Goal: Task Accomplishment & Management: Use online tool/utility

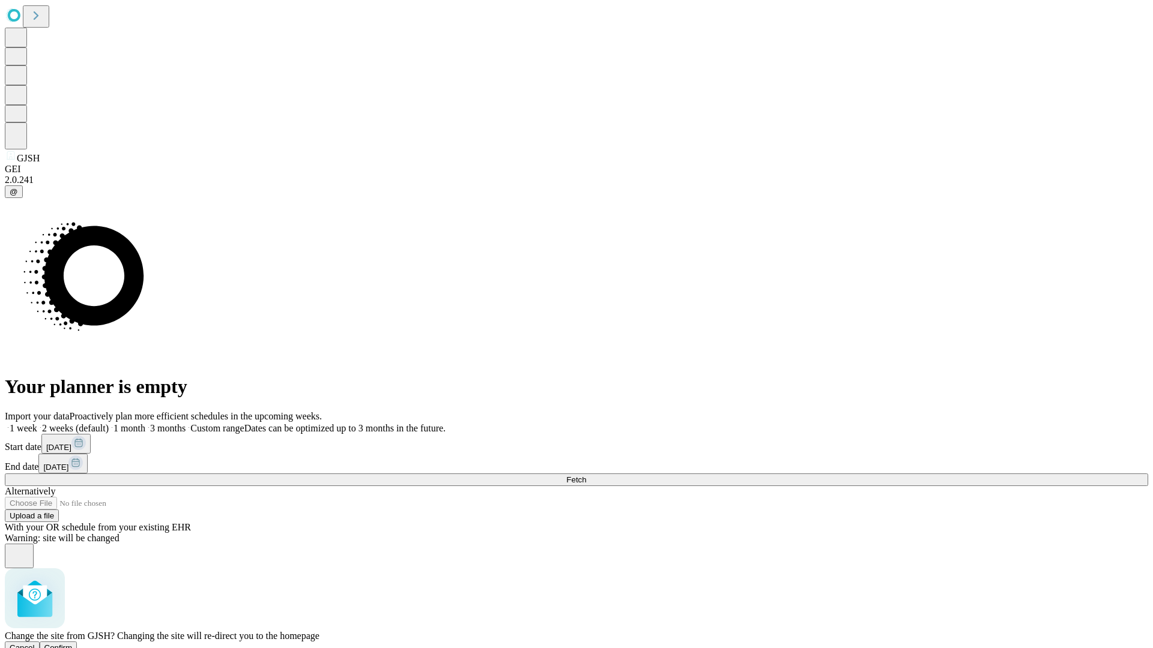
click at [73, 643] on span "Confirm" at bounding box center [58, 647] width 28 height 9
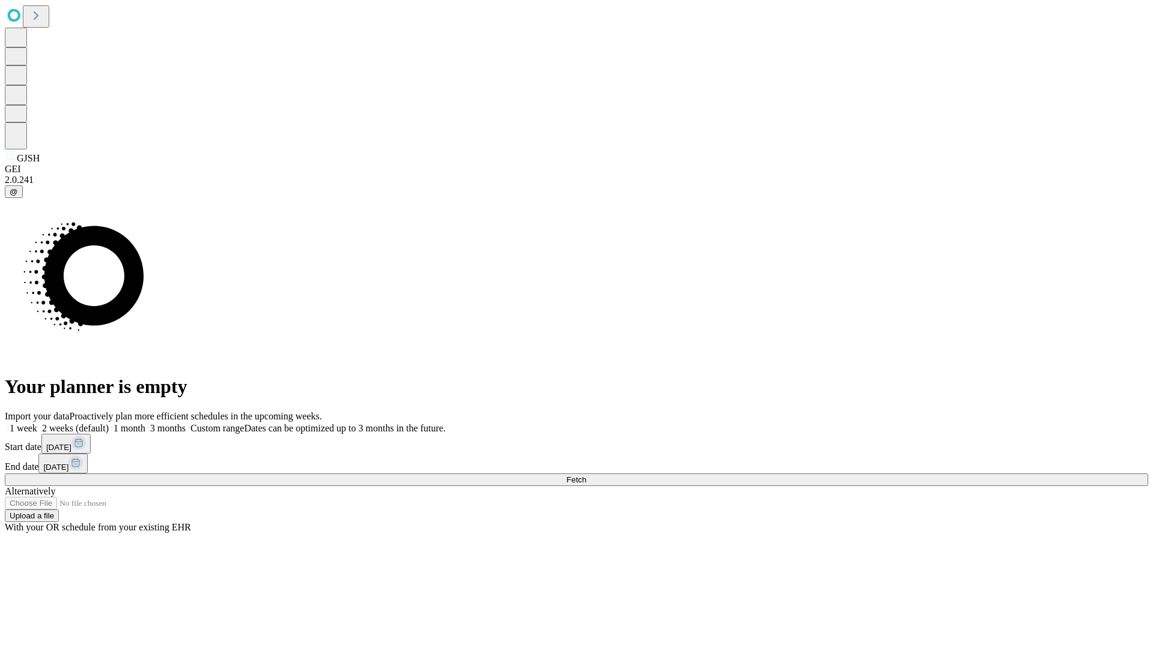
click at [145, 423] on label "1 month" at bounding box center [127, 428] width 37 height 10
click at [586, 475] on span "Fetch" at bounding box center [576, 479] width 20 height 9
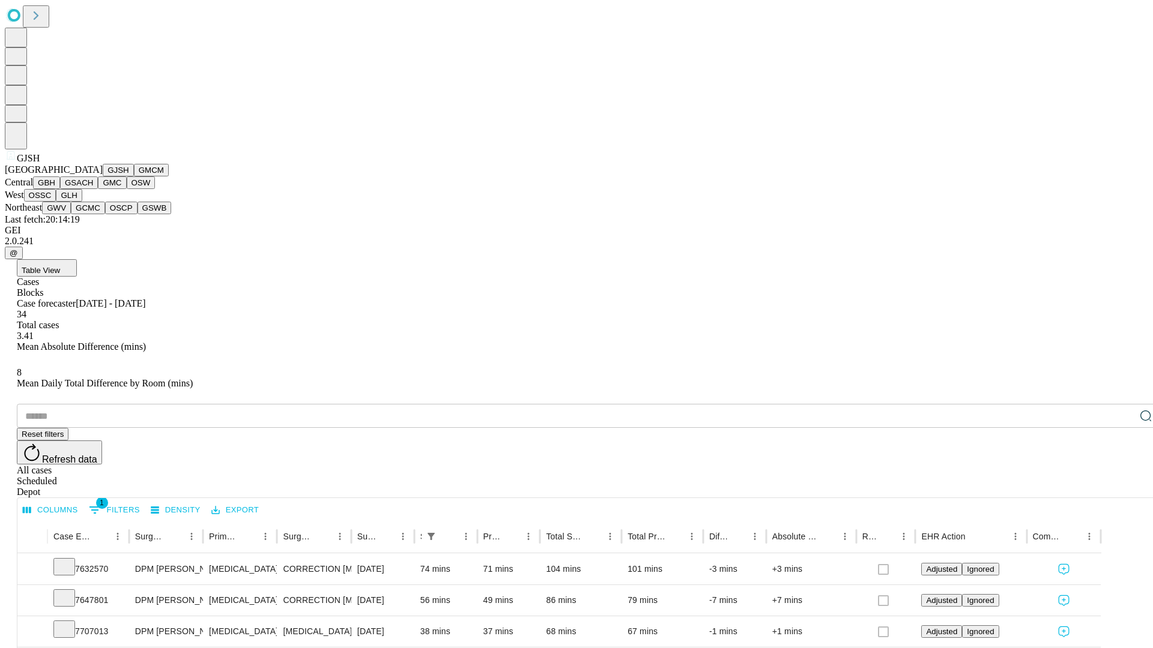
click at [134, 176] on button "GMCM" at bounding box center [151, 170] width 35 height 13
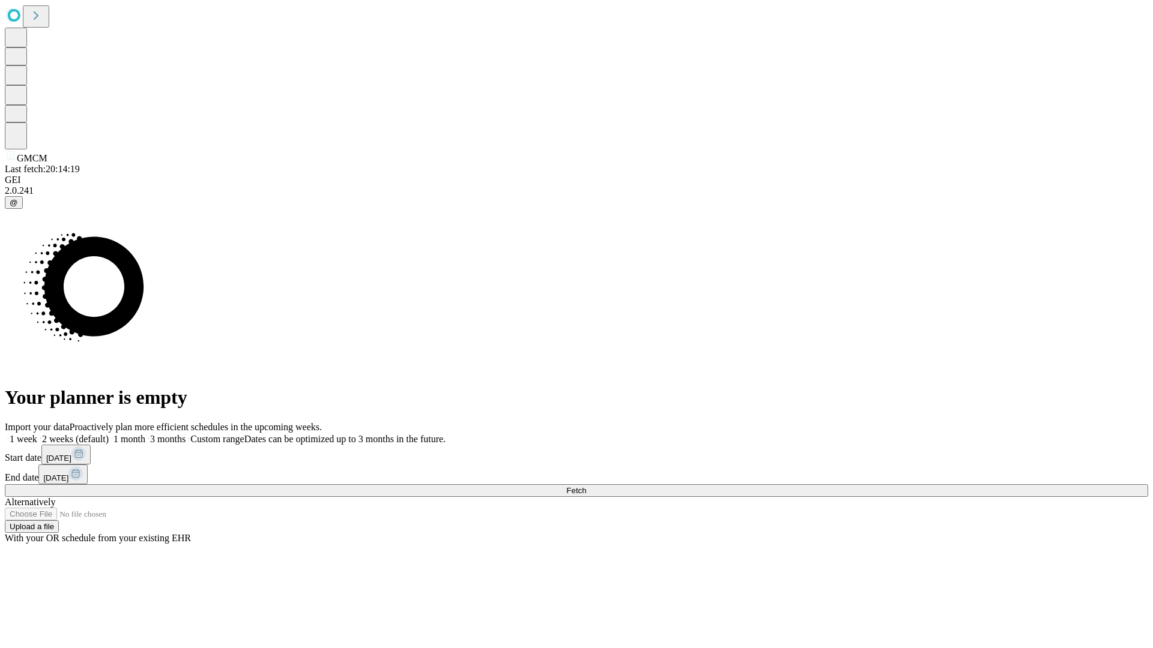
click at [145, 434] on label "1 month" at bounding box center [127, 439] width 37 height 10
click at [586, 486] on span "Fetch" at bounding box center [576, 490] width 20 height 9
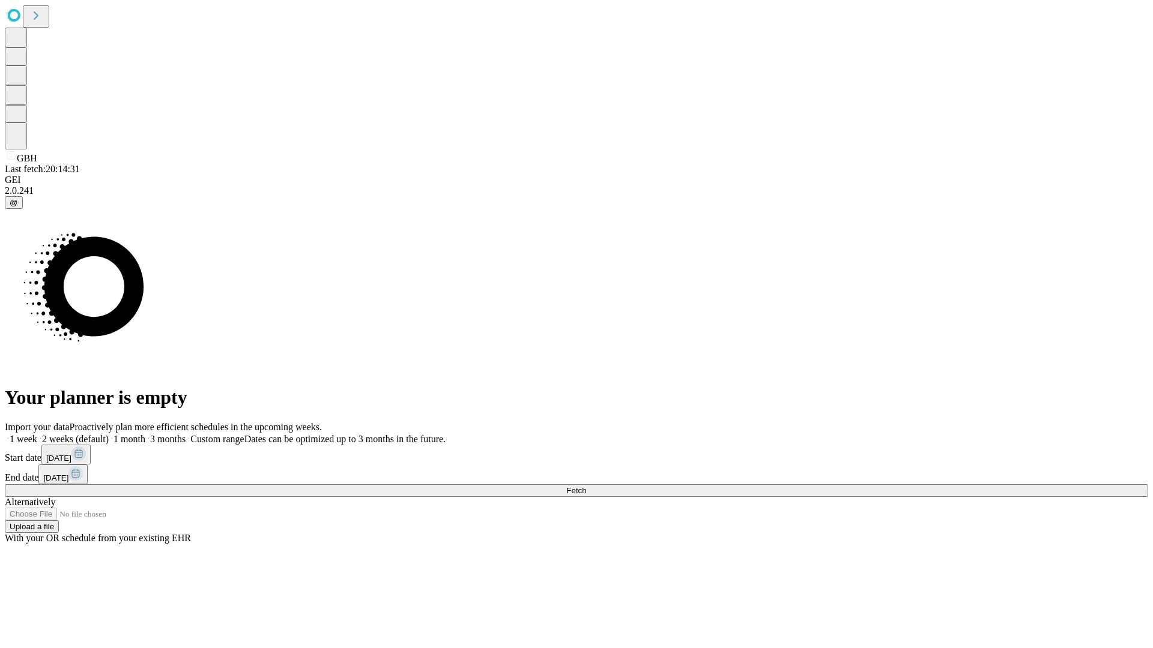
click at [145, 434] on label "1 month" at bounding box center [127, 439] width 37 height 10
click at [586, 486] on span "Fetch" at bounding box center [576, 490] width 20 height 9
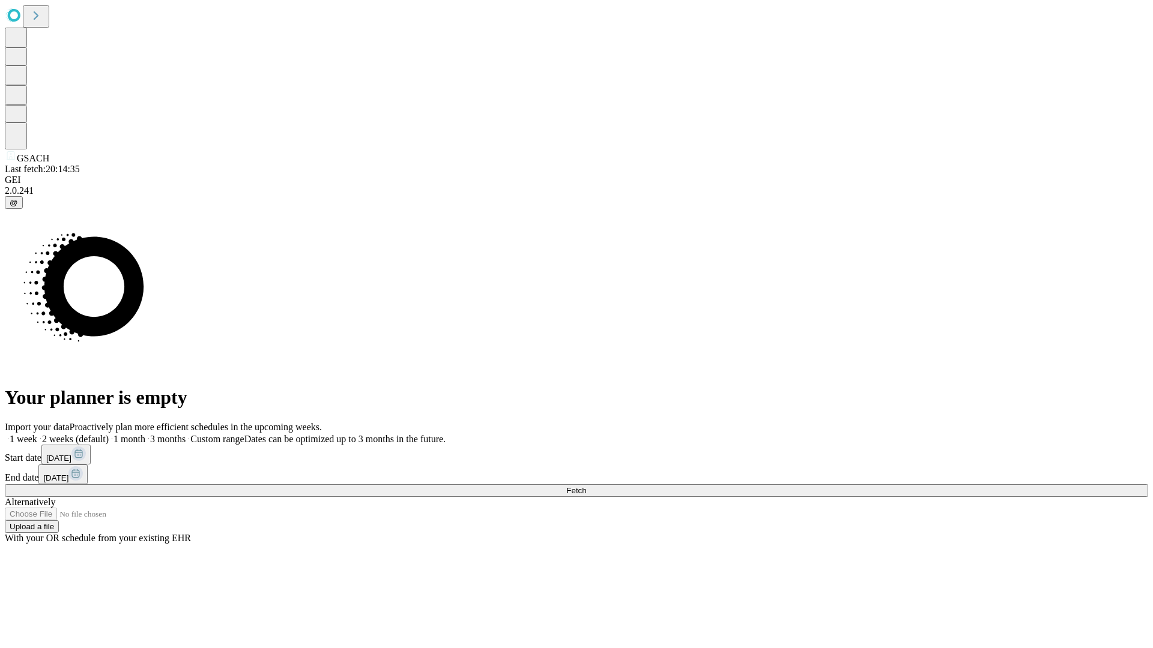
click at [145, 434] on label "1 month" at bounding box center [127, 439] width 37 height 10
click at [586, 486] on span "Fetch" at bounding box center [576, 490] width 20 height 9
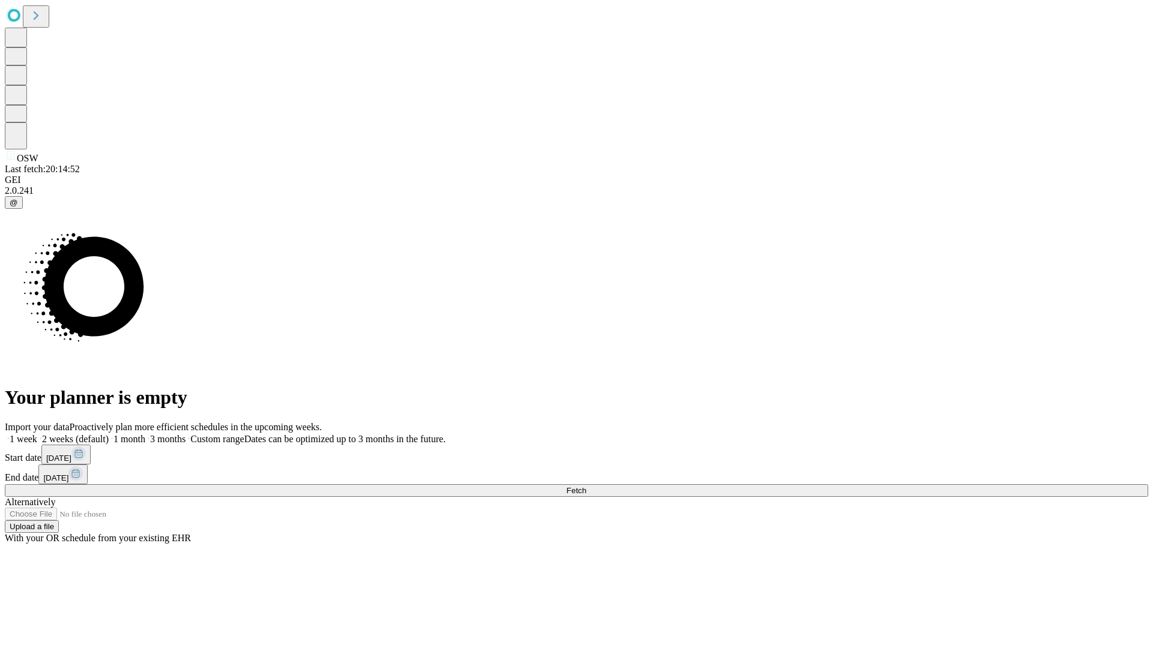
click at [586, 486] on span "Fetch" at bounding box center [576, 490] width 20 height 9
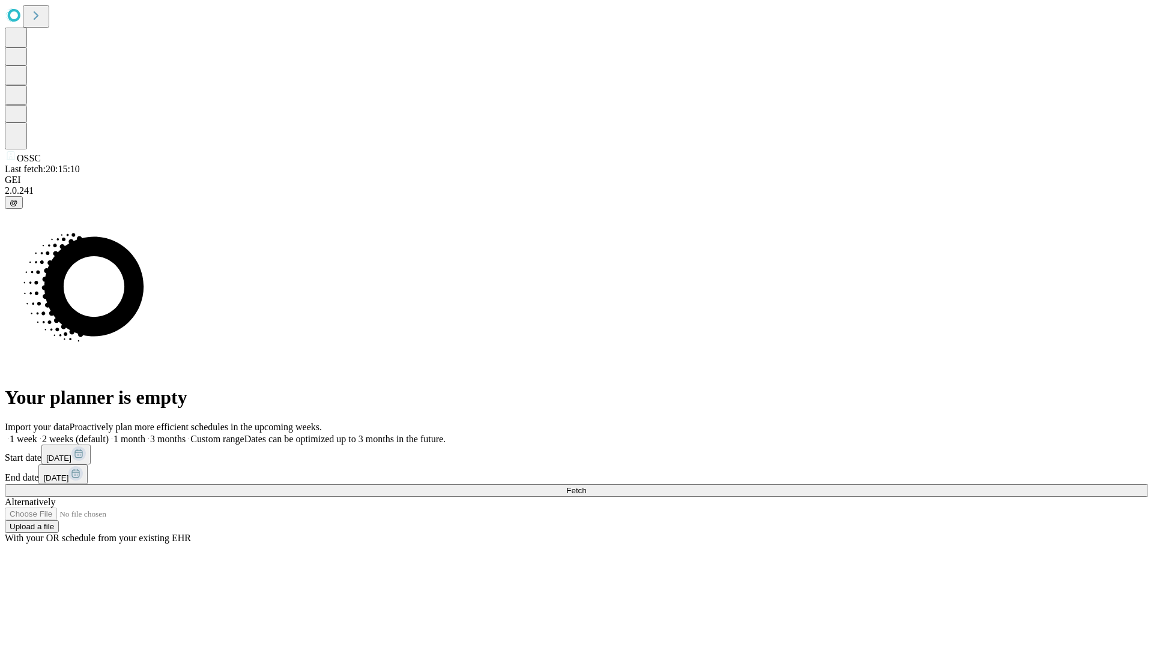
click at [586, 486] on span "Fetch" at bounding box center [576, 490] width 20 height 9
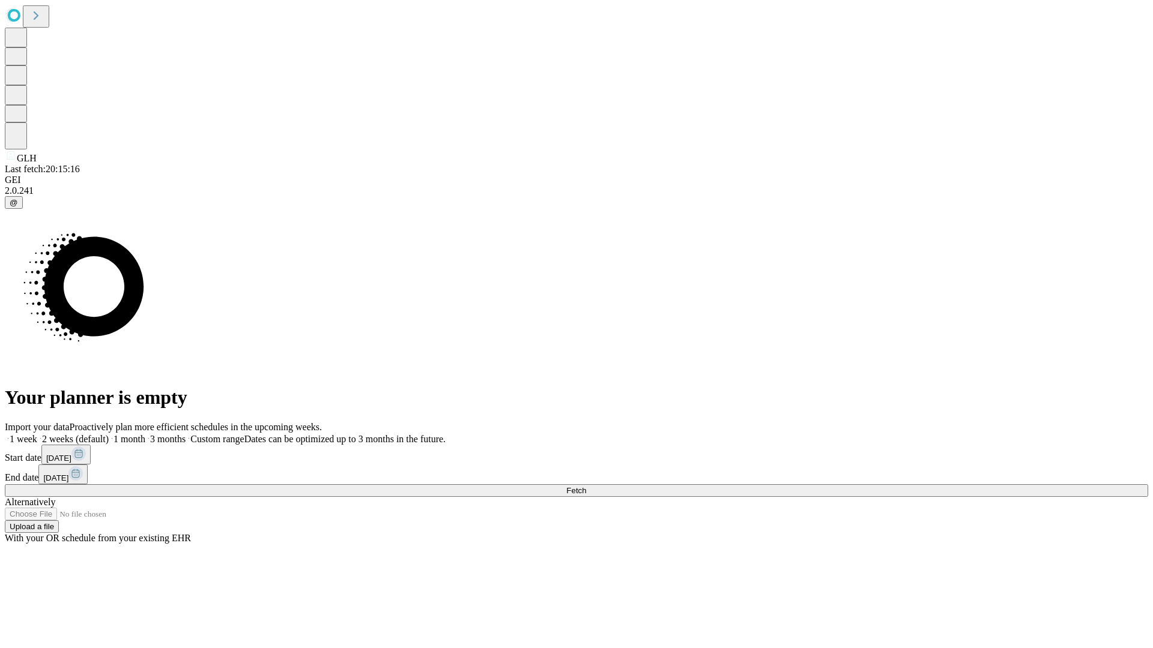
click at [586, 486] on span "Fetch" at bounding box center [576, 490] width 20 height 9
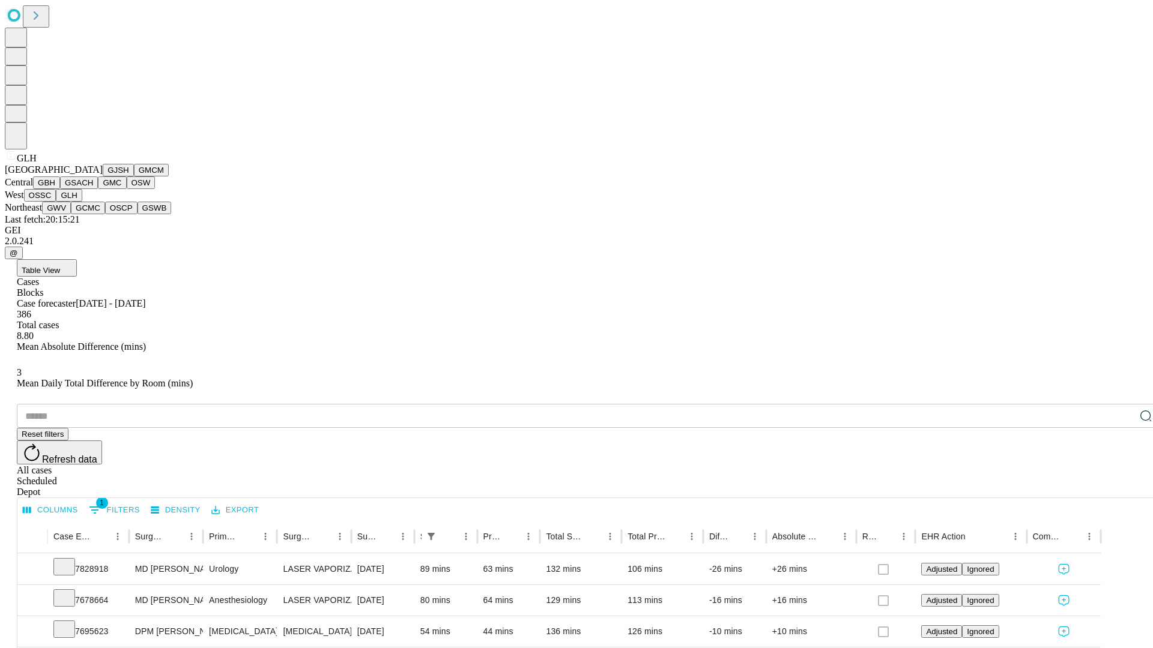
click at [71, 214] on button "GWV" at bounding box center [56, 208] width 29 height 13
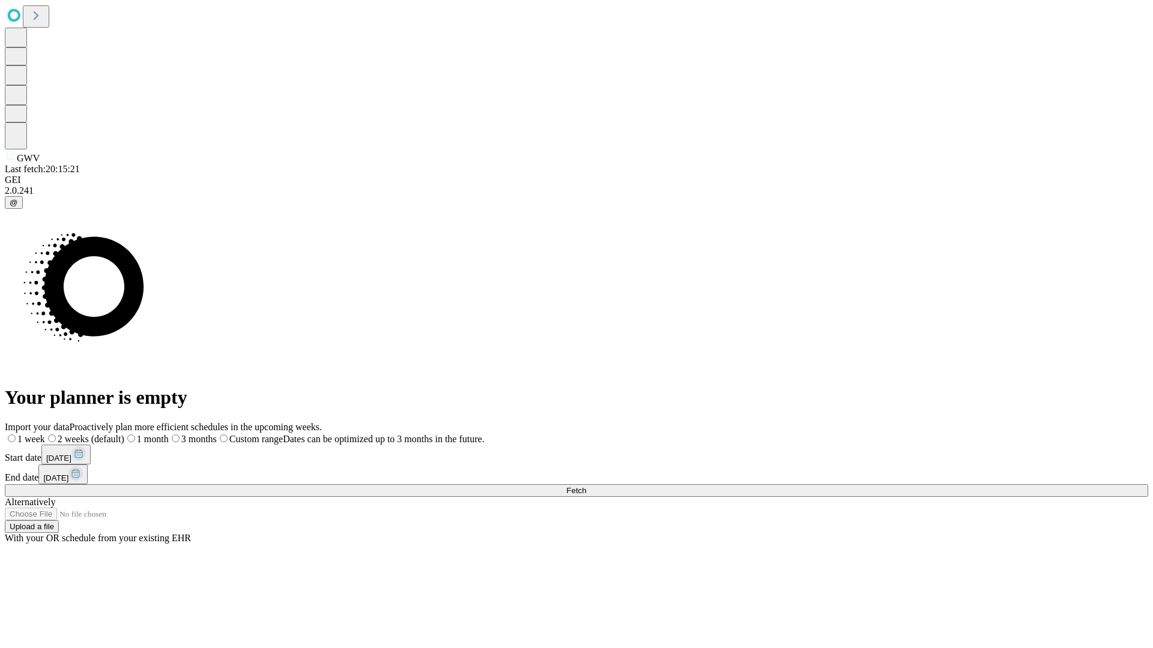
click at [169, 434] on label "1 month" at bounding box center [146, 439] width 44 height 10
click at [586, 486] on span "Fetch" at bounding box center [576, 490] width 20 height 9
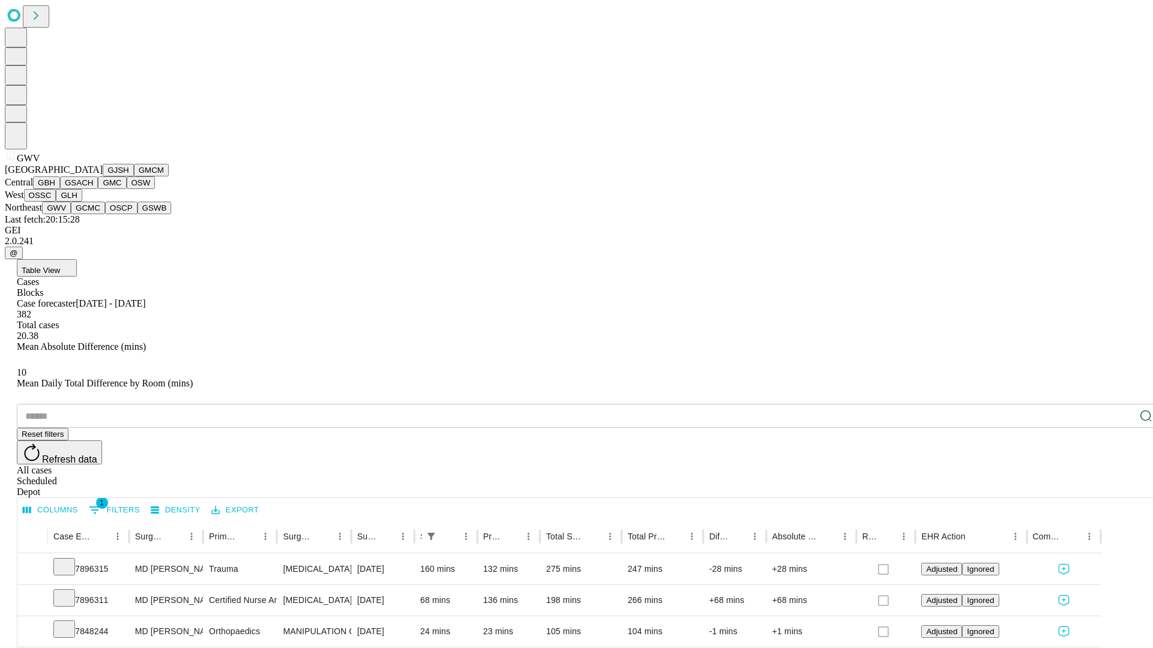
click at [93, 214] on button "GCMC" at bounding box center [88, 208] width 34 height 13
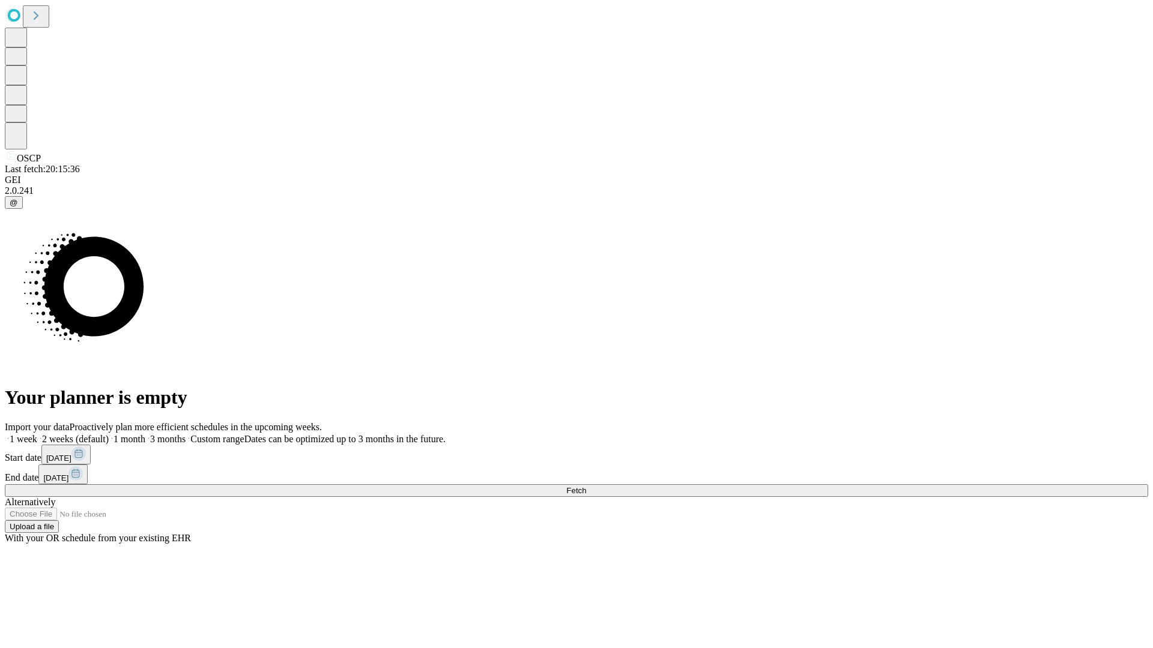
click at [145, 434] on label "1 month" at bounding box center [127, 439] width 37 height 10
click at [586, 486] on span "Fetch" at bounding box center [576, 490] width 20 height 9
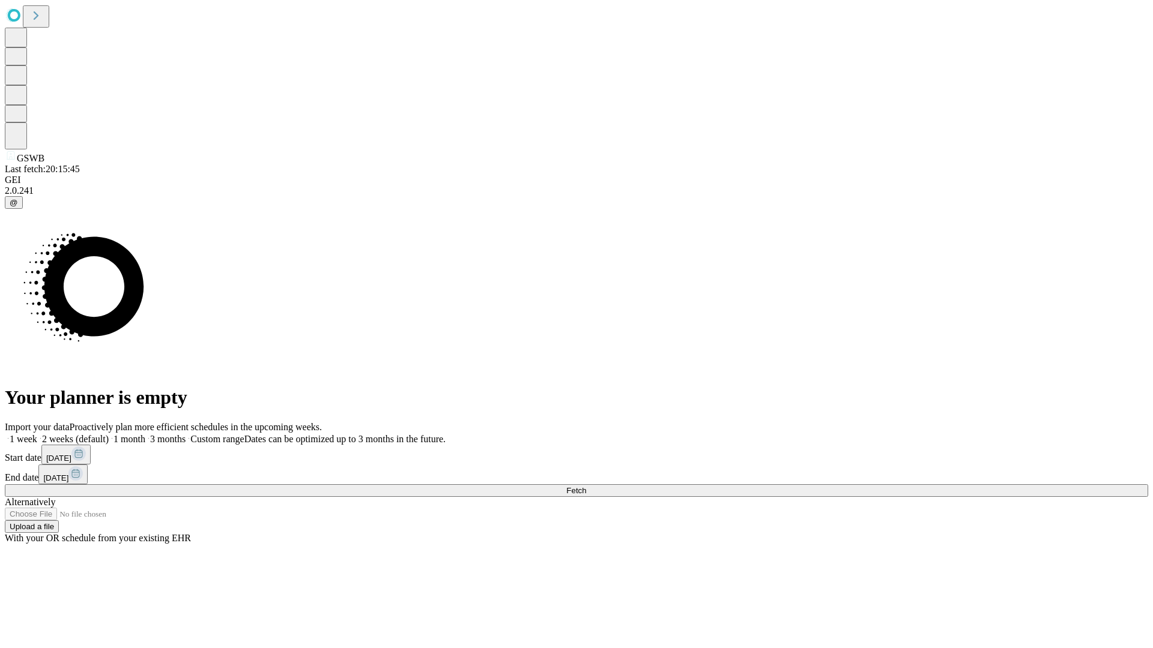
click at [145, 434] on label "1 month" at bounding box center [127, 439] width 37 height 10
click at [586, 486] on span "Fetch" at bounding box center [576, 490] width 20 height 9
